Goal: Browse casually

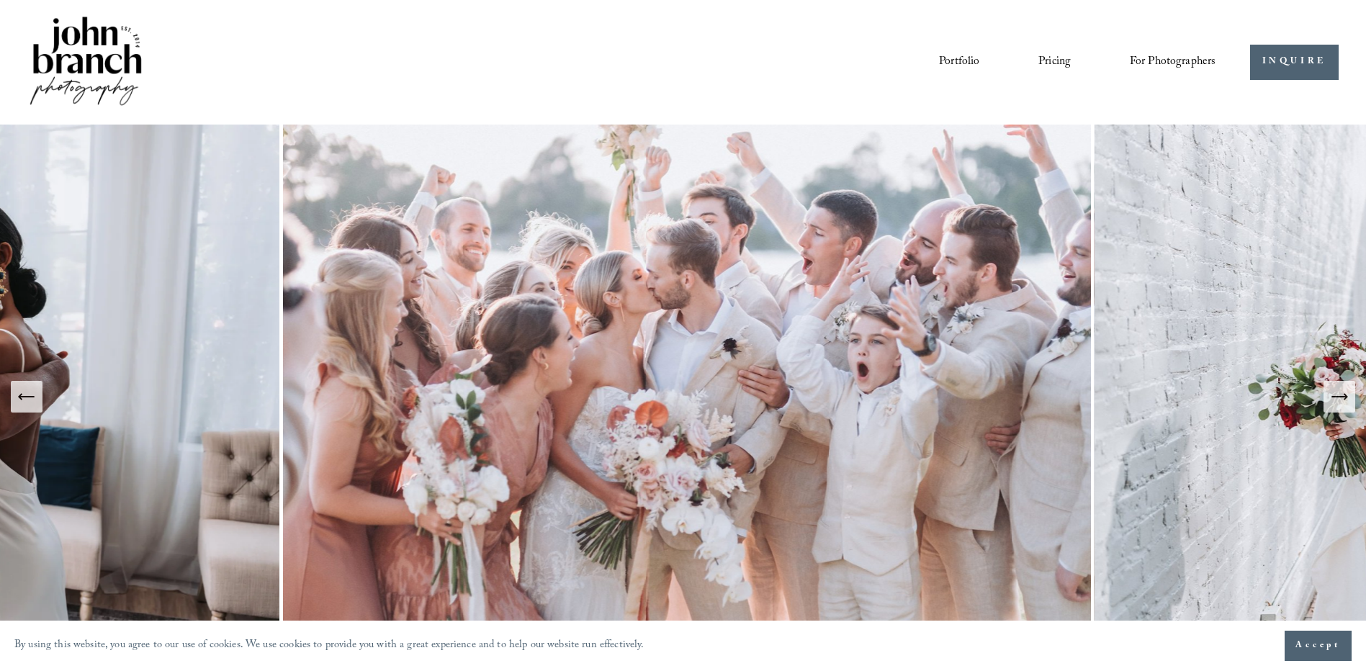
click at [957, 59] on link "Portfolio" at bounding box center [959, 62] width 40 height 24
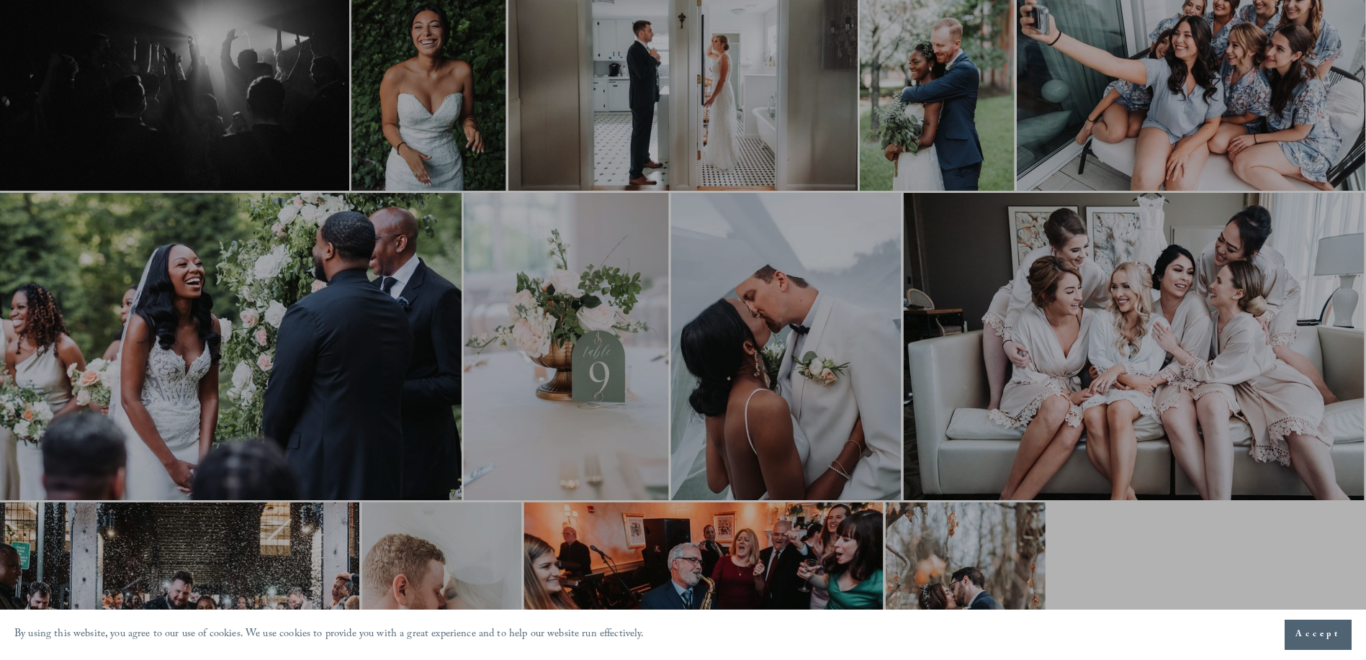
scroll to position [432, 0]
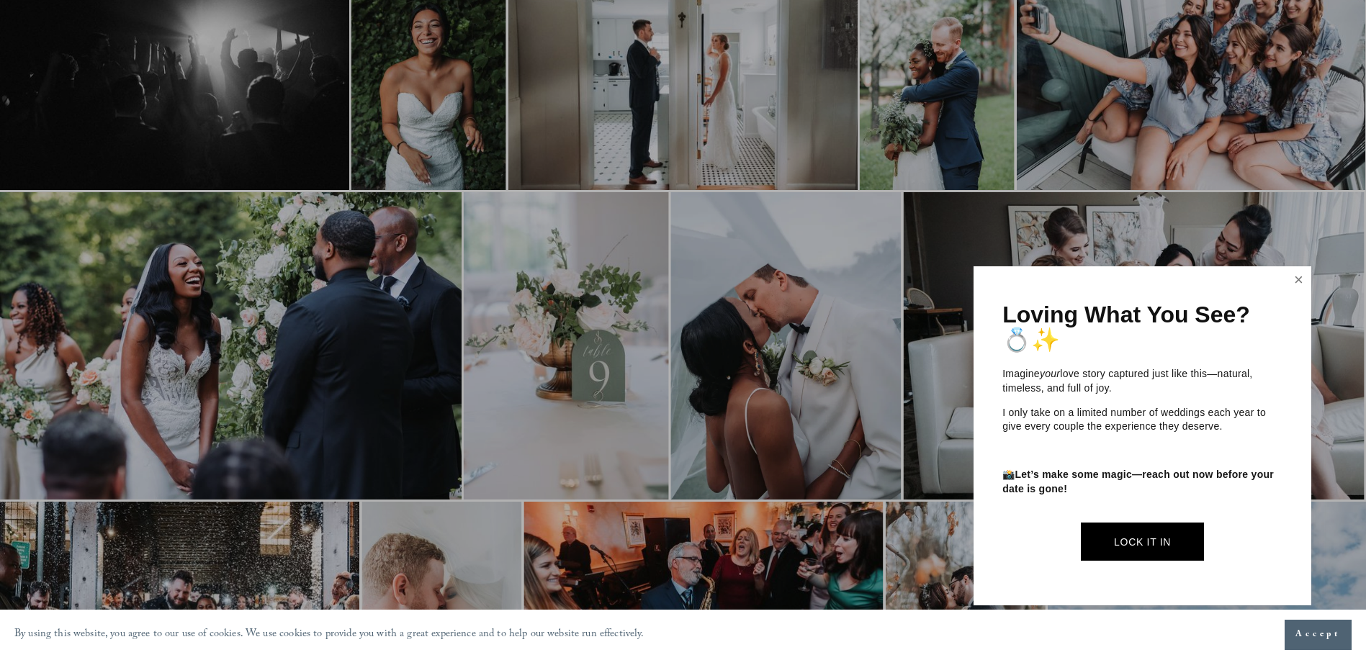
click at [1298, 275] on link "Close" at bounding box center [1298, 280] width 22 height 23
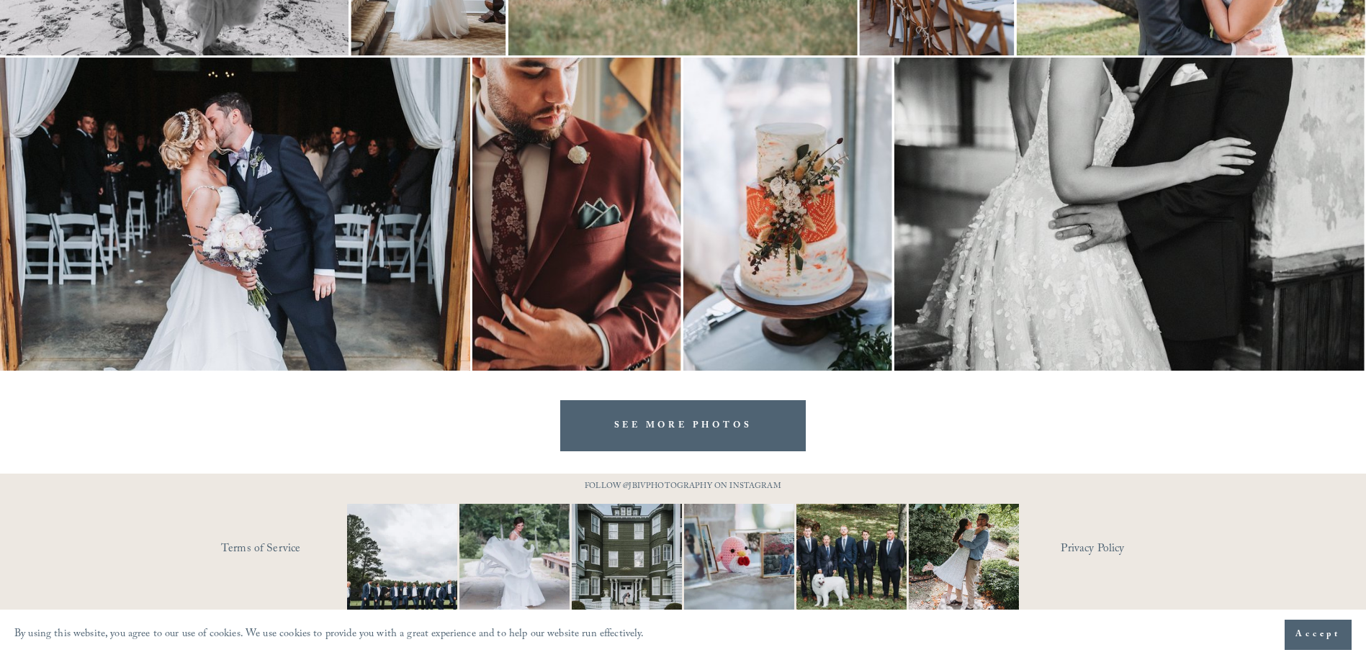
scroll to position [2888, 0]
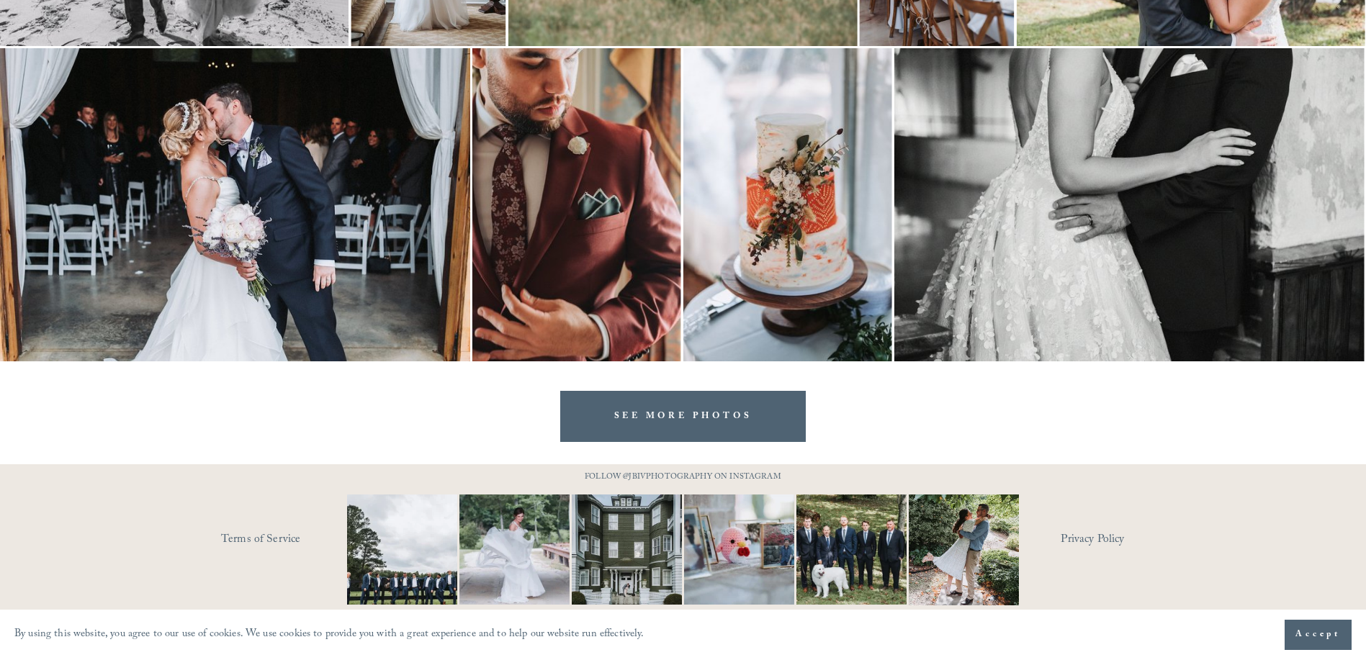
click at [415, 539] on img at bounding box center [403, 550] width 166 height 110
click at [607, 401] on link "SEE MORE PHOTOS" at bounding box center [683, 416] width 246 height 51
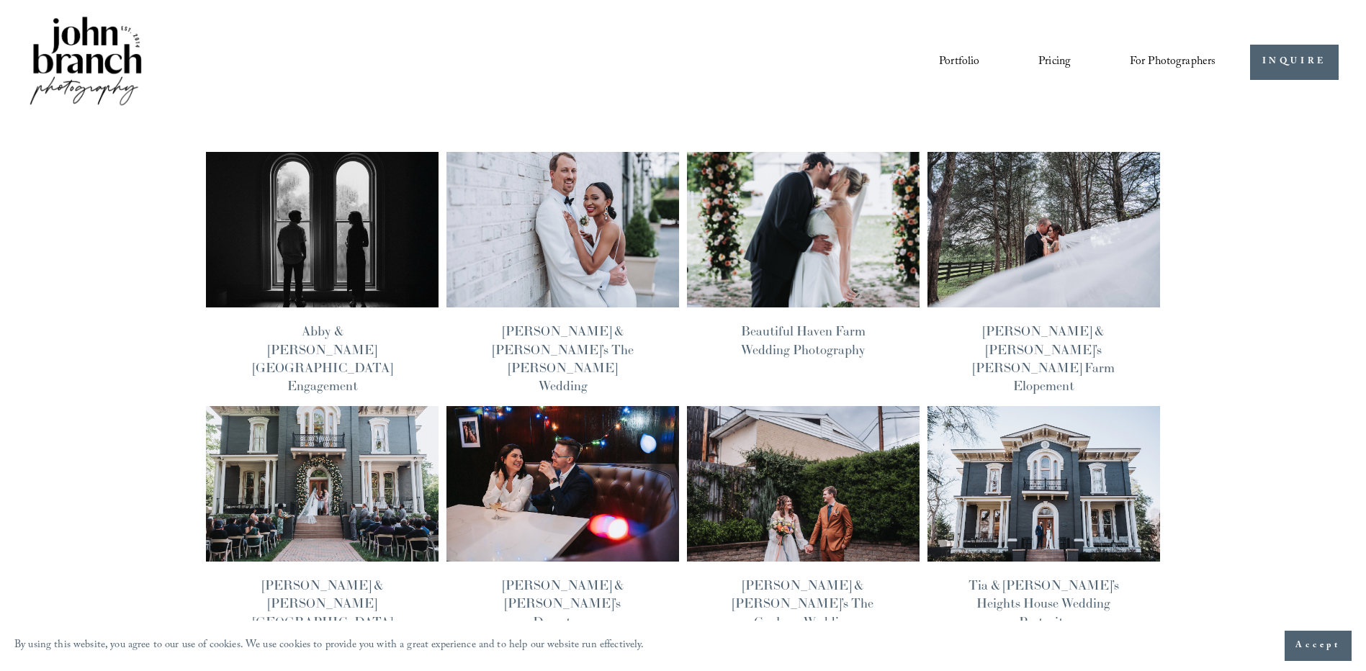
click at [338, 240] on img at bounding box center [322, 229] width 235 height 157
click at [800, 208] on img at bounding box center [802, 229] width 235 height 157
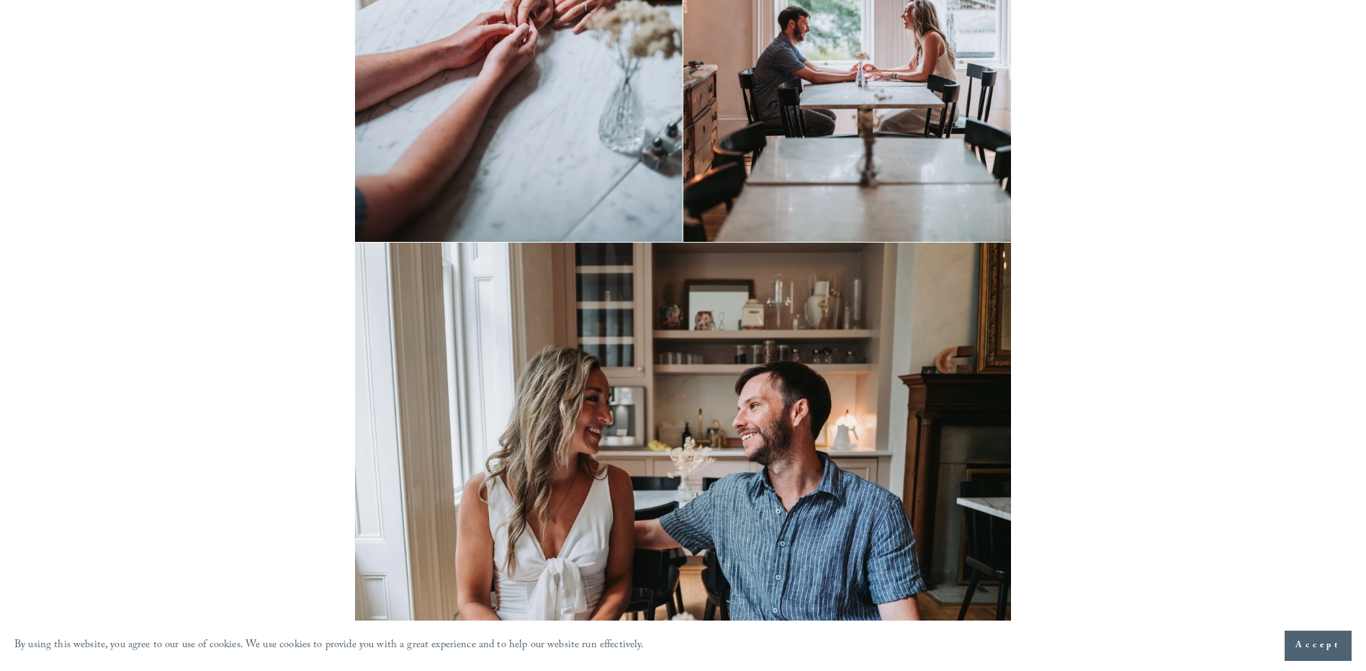
scroll to position [576, 0]
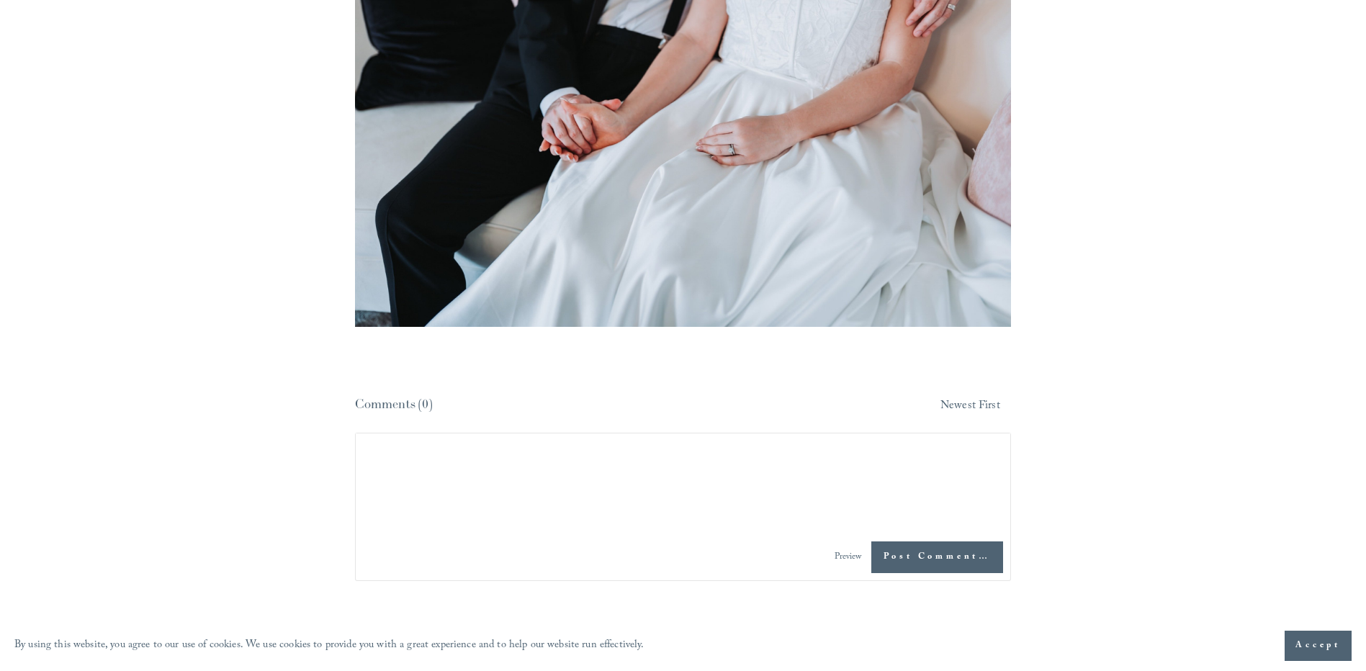
scroll to position [10010, 0]
